Goal: Task Accomplishment & Management: Complete application form

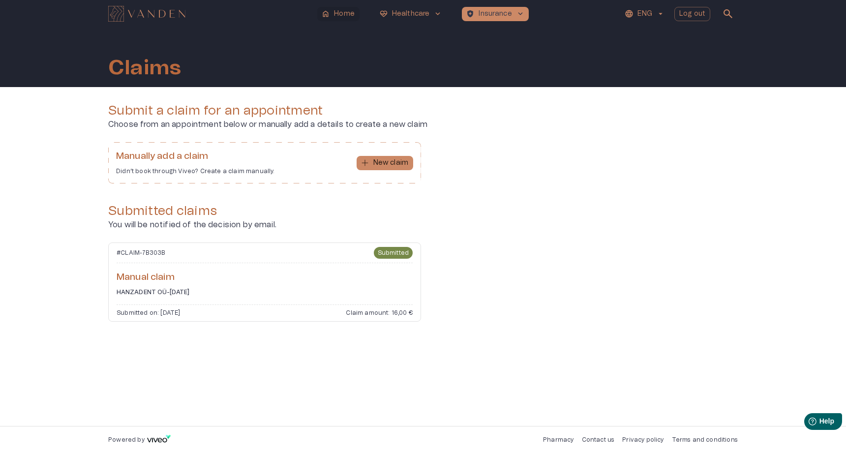
click at [324, 11] on span "home" at bounding box center [325, 13] width 9 height 9
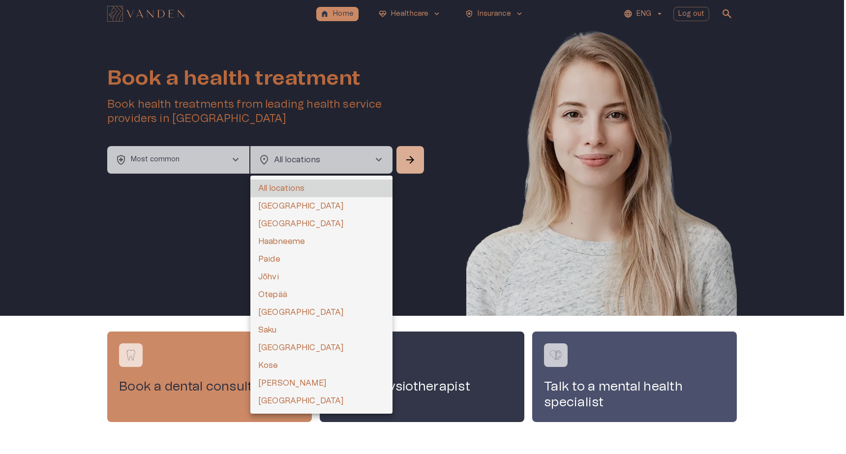
click at [341, 153] on body "home Home ecg_heart Healthcare keyboard_arrow_down health_and_safety Insurance …" at bounding box center [423, 227] width 846 height 454
click at [344, 156] on div at bounding box center [423, 227] width 846 height 454
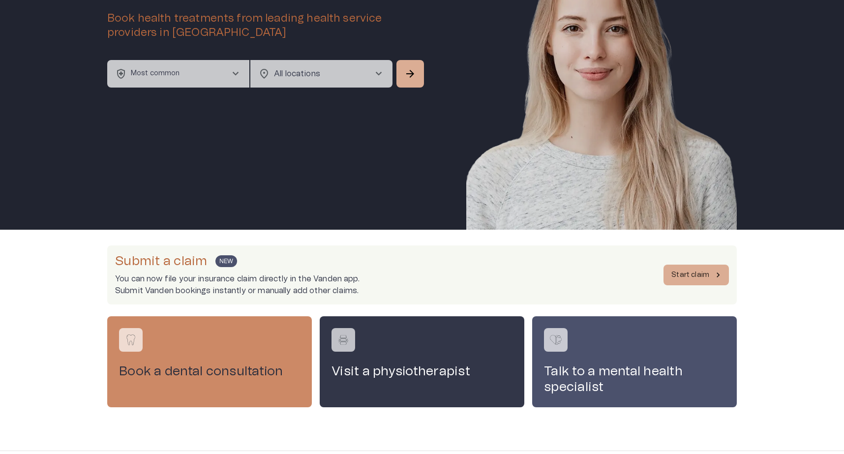
scroll to position [111, 0]
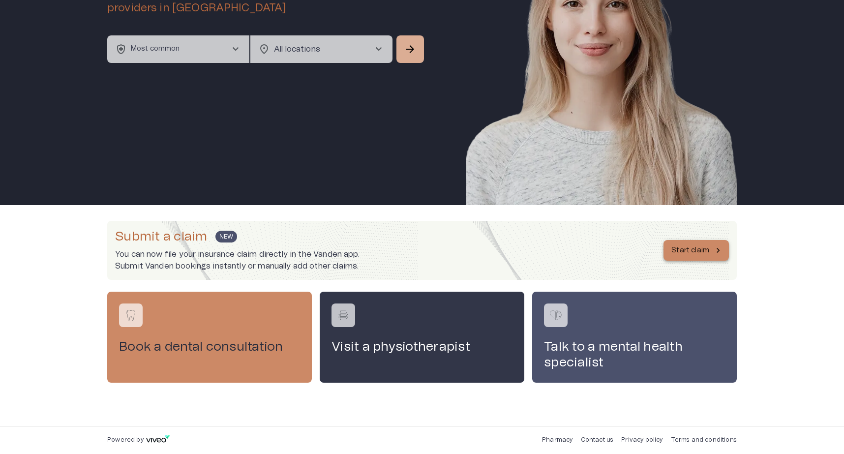
click at [690, 251] on p "Start claim" at bounding box center [691, 251] width 38 height 10
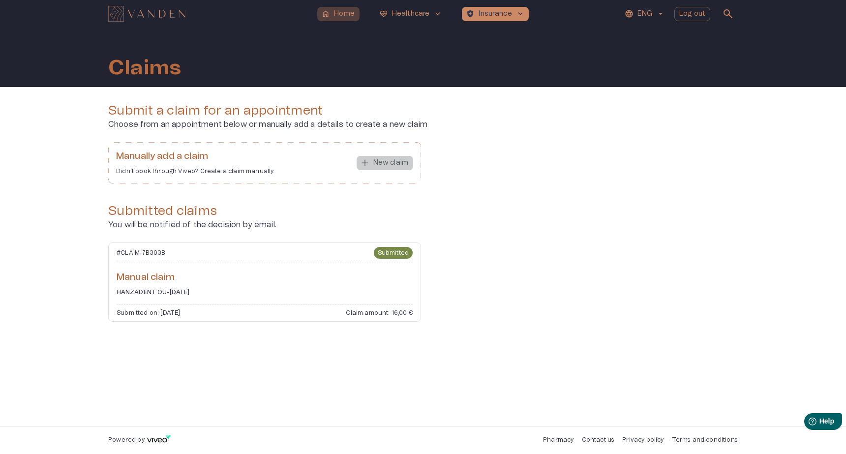
click at [338, 16] on p "Home" at bounding box center [344, 14] width 21 height 10
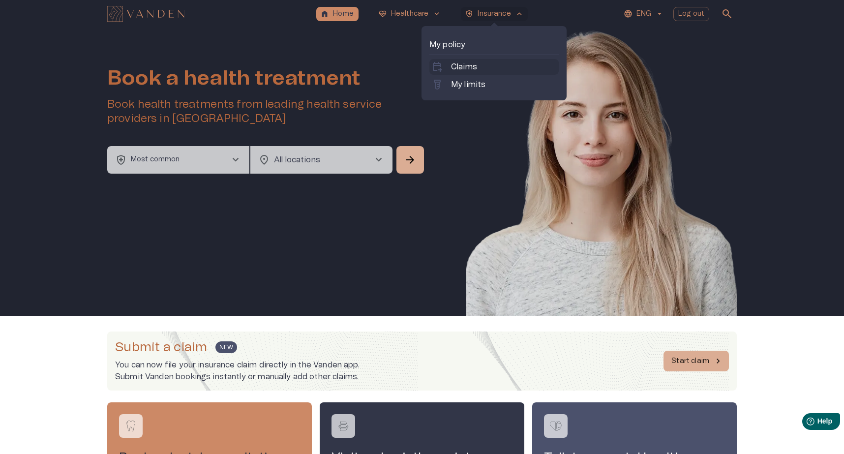
click at [474, 64] on p "Claims" at bounding box center [464, 67] width 26 height 12
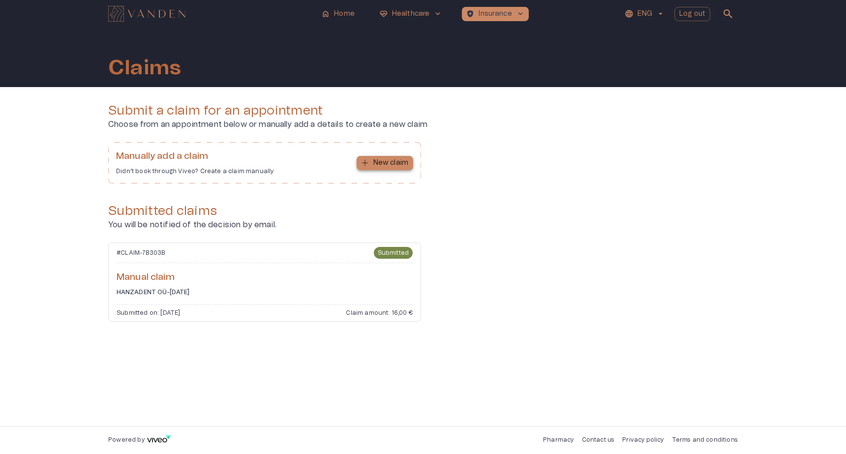
click at [377, 163] on p "New claim" at bounding box center [390, 163] width 35 height 10
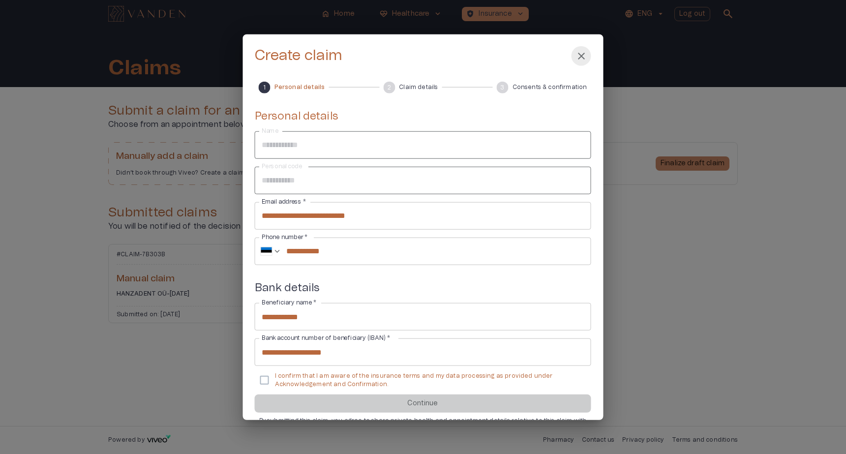
click at [579, 56] on span "close" at bounding box center [582, 56] width 12 height 12
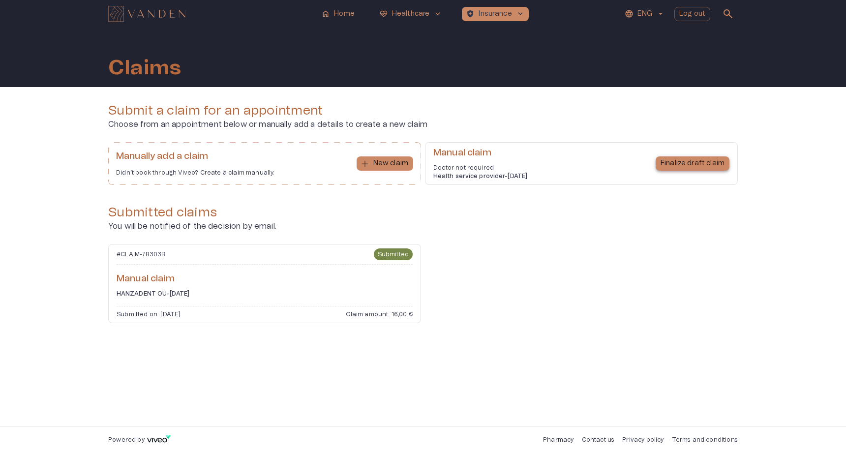
click at [688, 162] on p "Finalize draft claim" at bounding box center [693, 163] width 64 height 10
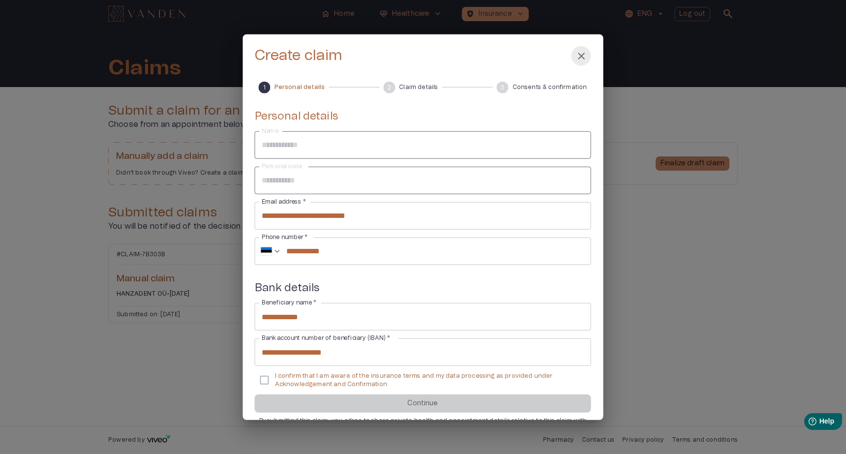
click at [581, 54] on span "close" at bounding box center [582, 56] width 12 height 12
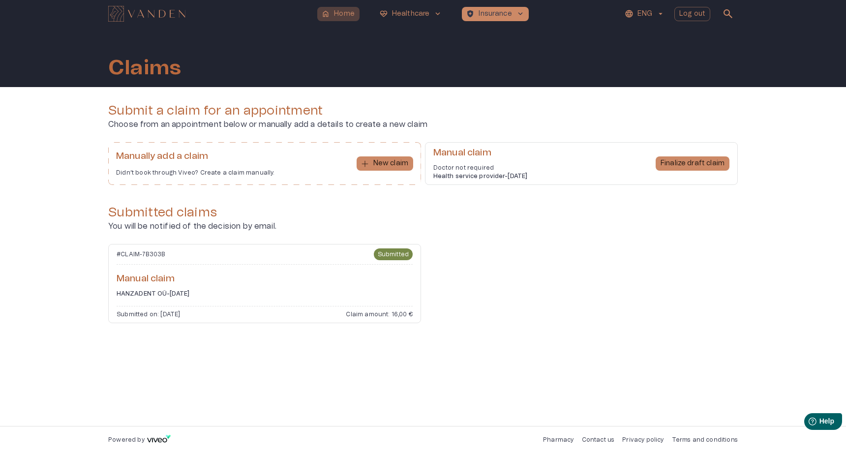
click at [331, 12] on button "home Home" at bounding box center [338, 14] width 42 height 14
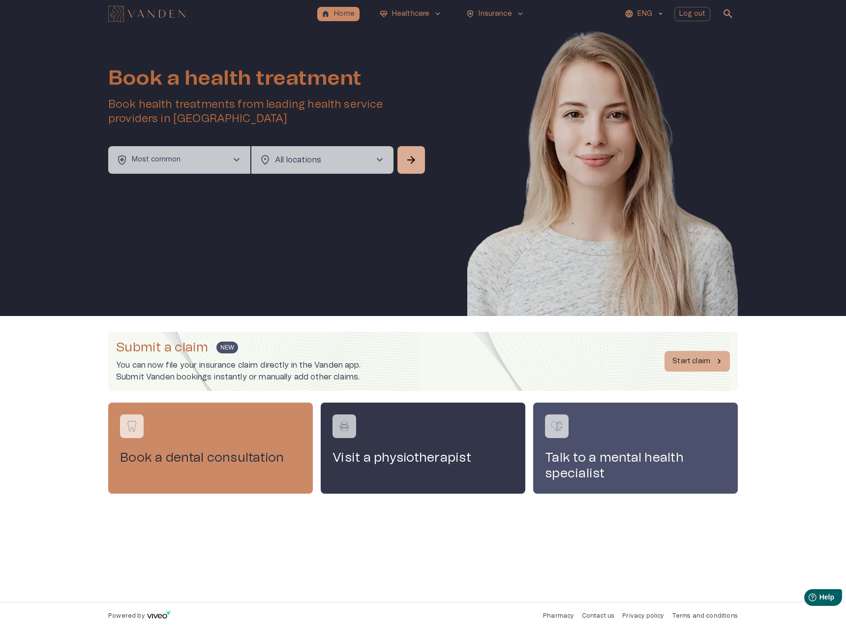
click at [782, 383] on div "Submit a claim NEW You can now file your insurance claim directly in the Vanden…" at bounding box center [423, 459] width 846 height 286
